Goal: Find specific page/section: Find specific page/section

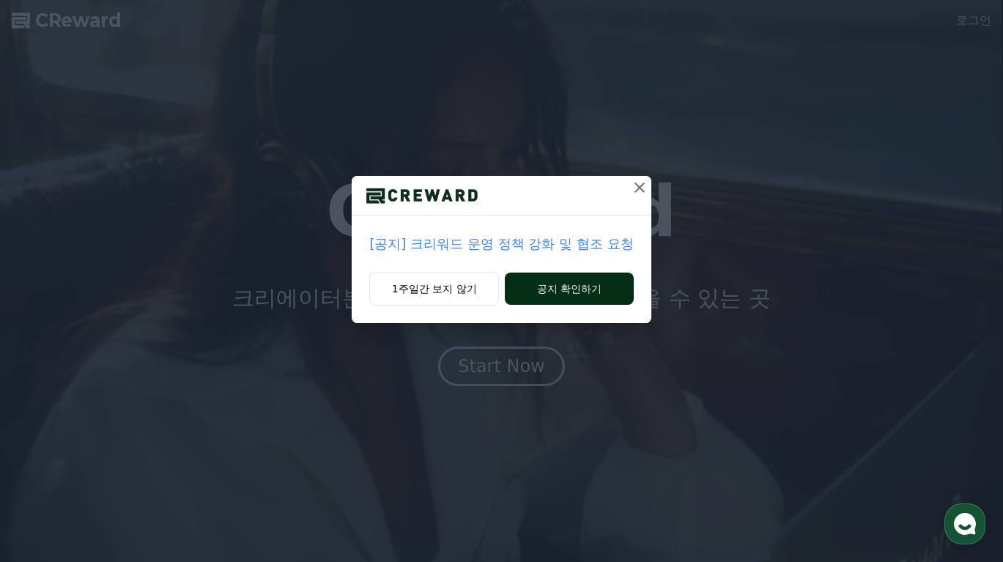
click at [583, 276] on button "공지 확인하기" at bounding box center [569, 289] width 128 height 32
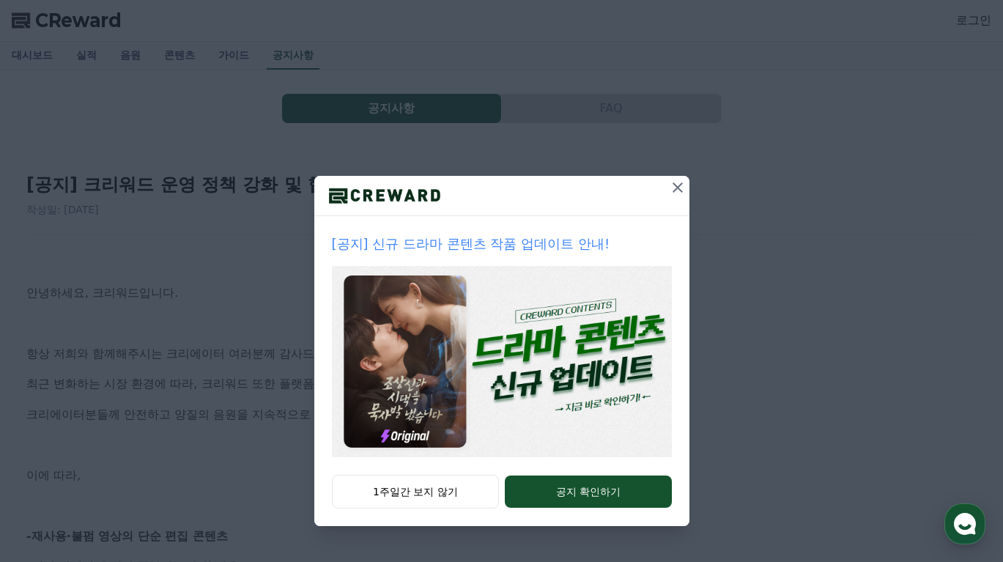
click at [679, 193] on icon at bounding box center [678, 188] width 18 height 18
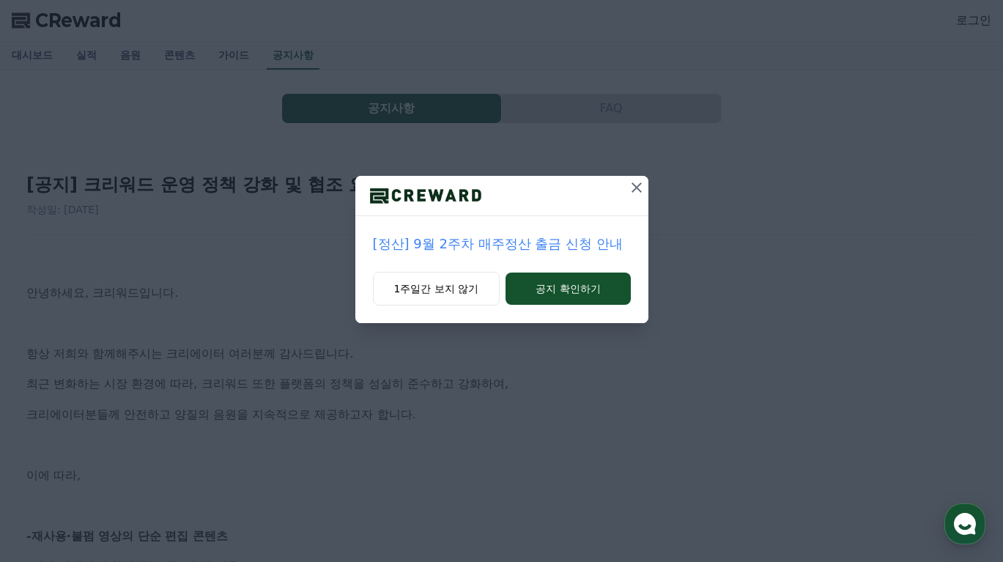
click at [640, 196] on button at bounding box center [636, 187] width 23 height 23
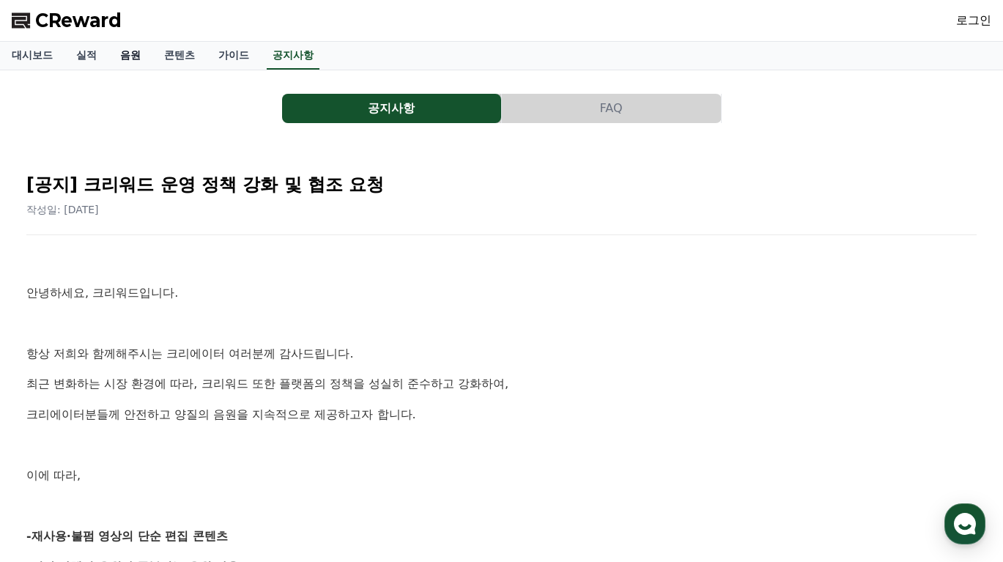
click at [125, 55] on link "음원" at bounding box center [130, 56] width 44 height 28
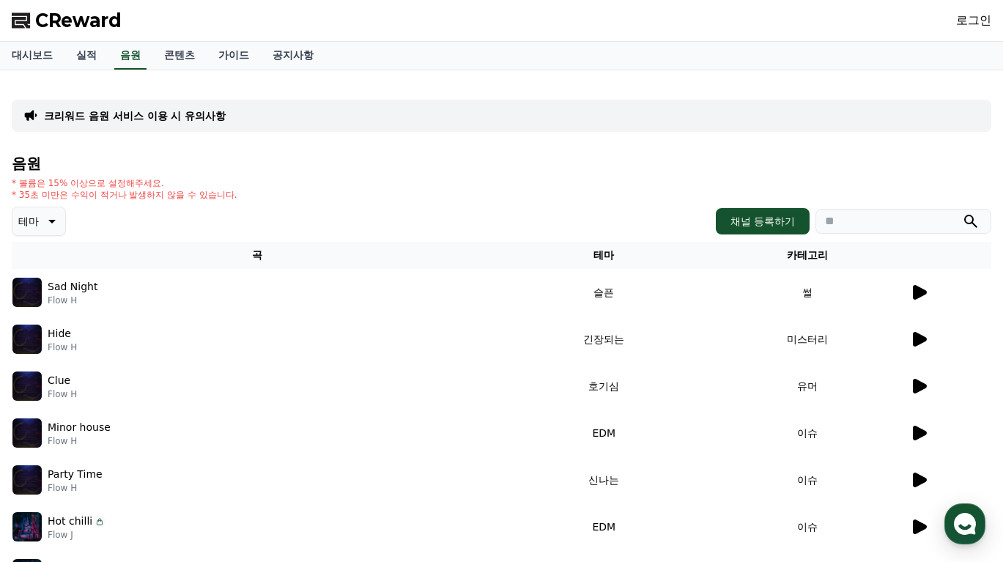
click at [45, 222] on icon at bounding box center [51, 222] width 18 height 18
